Goal: Information Seeking & Learning: Learn about a topic

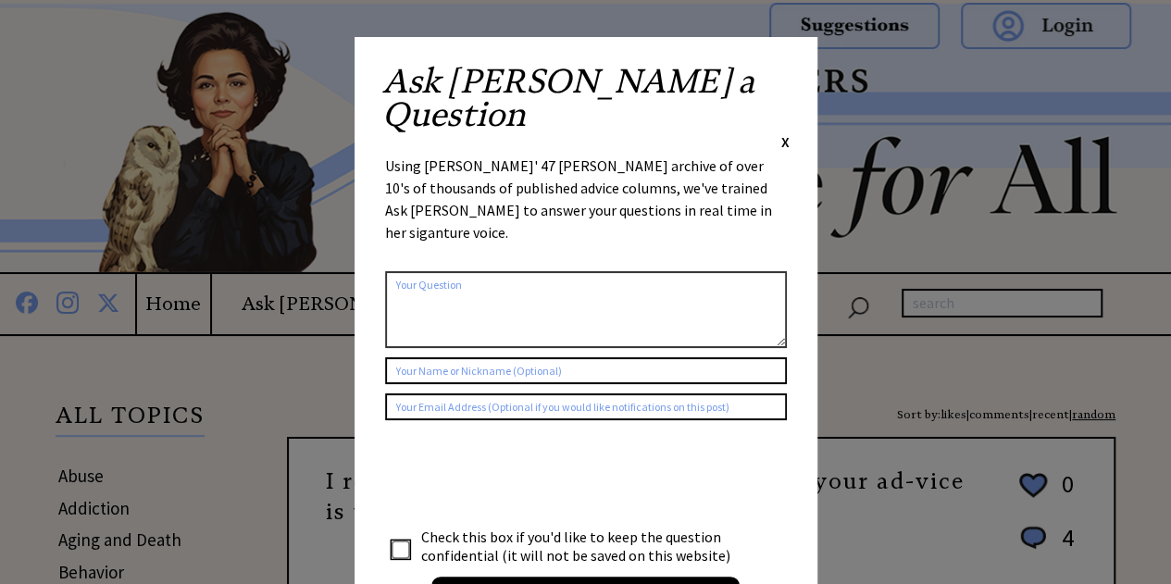
click at [789, 80] on div "Ask Ann a Question X Using Ann Landers' 47 vear archive of over 10's of thousan…" at bounding box center [586, 350] width 463 height 626
click at [783, 132] on span "X" at bounding box center [785, 141] width 8 height 19
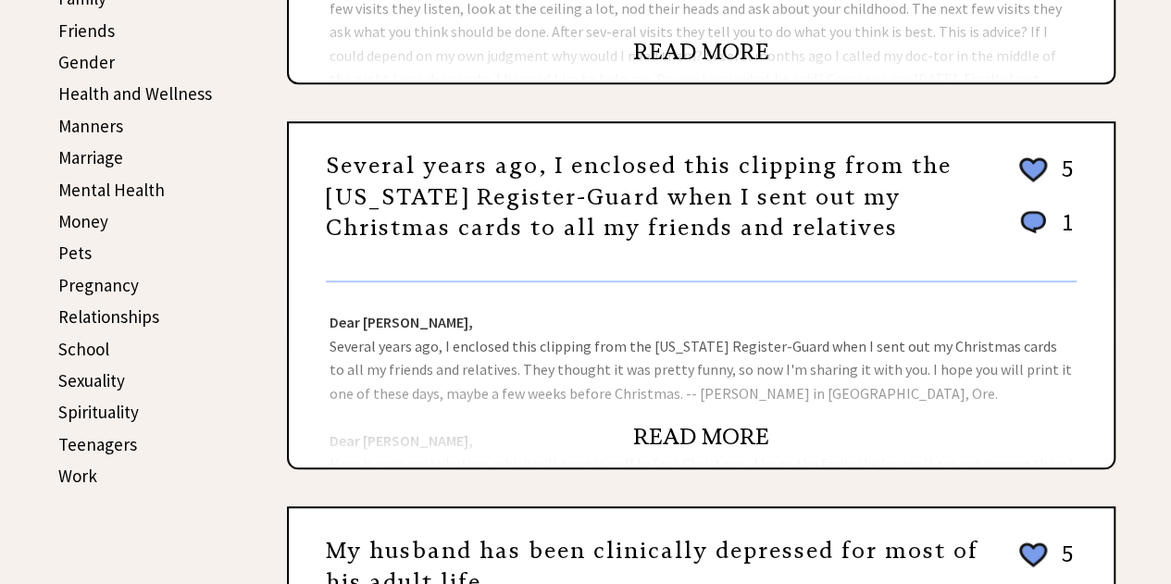
scroll to position [704, 0]
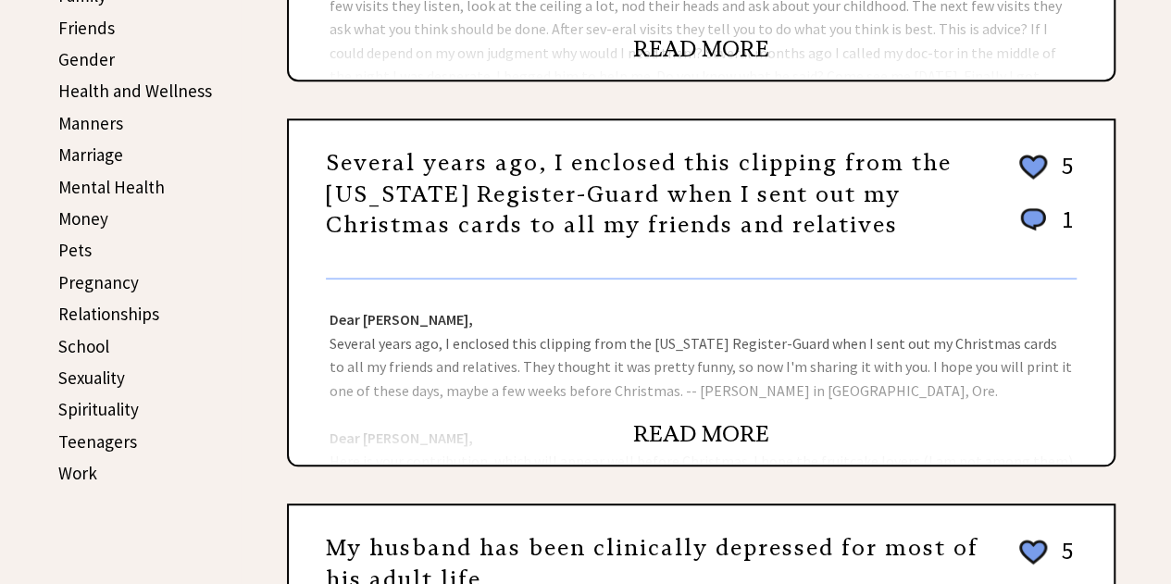
click at [672, 45] on link "READ MORE" at bounding box center [701, 49] width 136 height 28
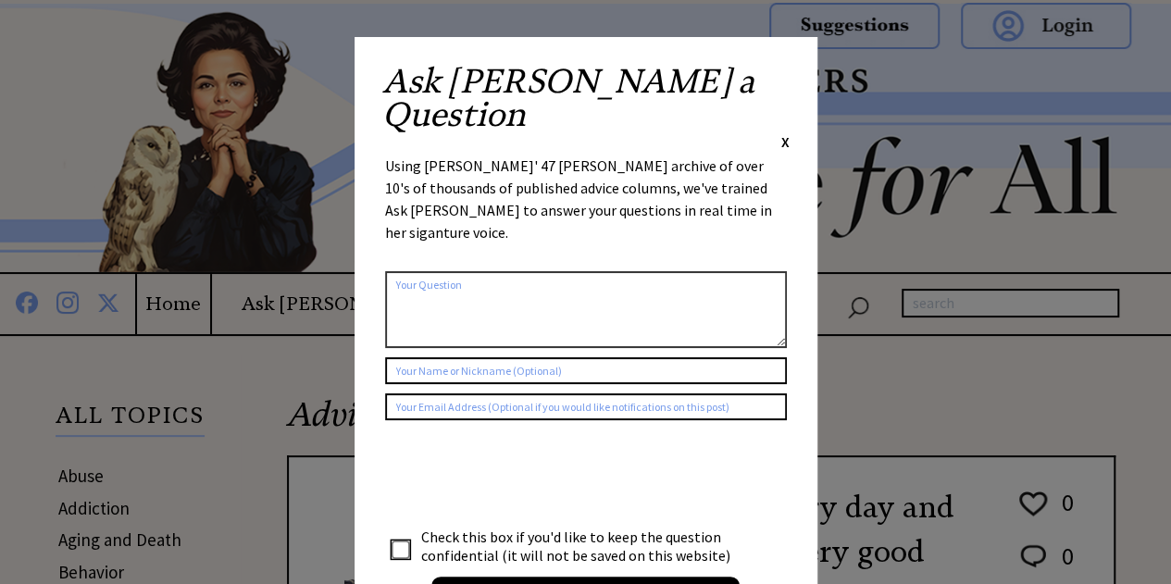
click at [781, 132] on span "X" at bounding box center [785, 141] width 8 height 19
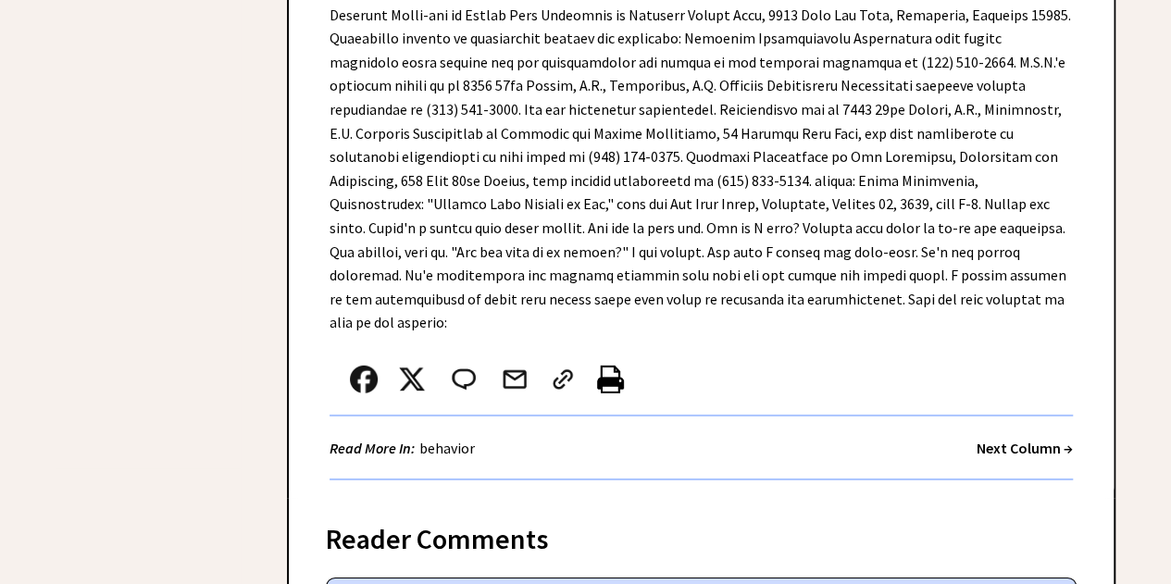
scroll to position [2721, 0]
